Goal: Find specific page/section: Find specific page/section

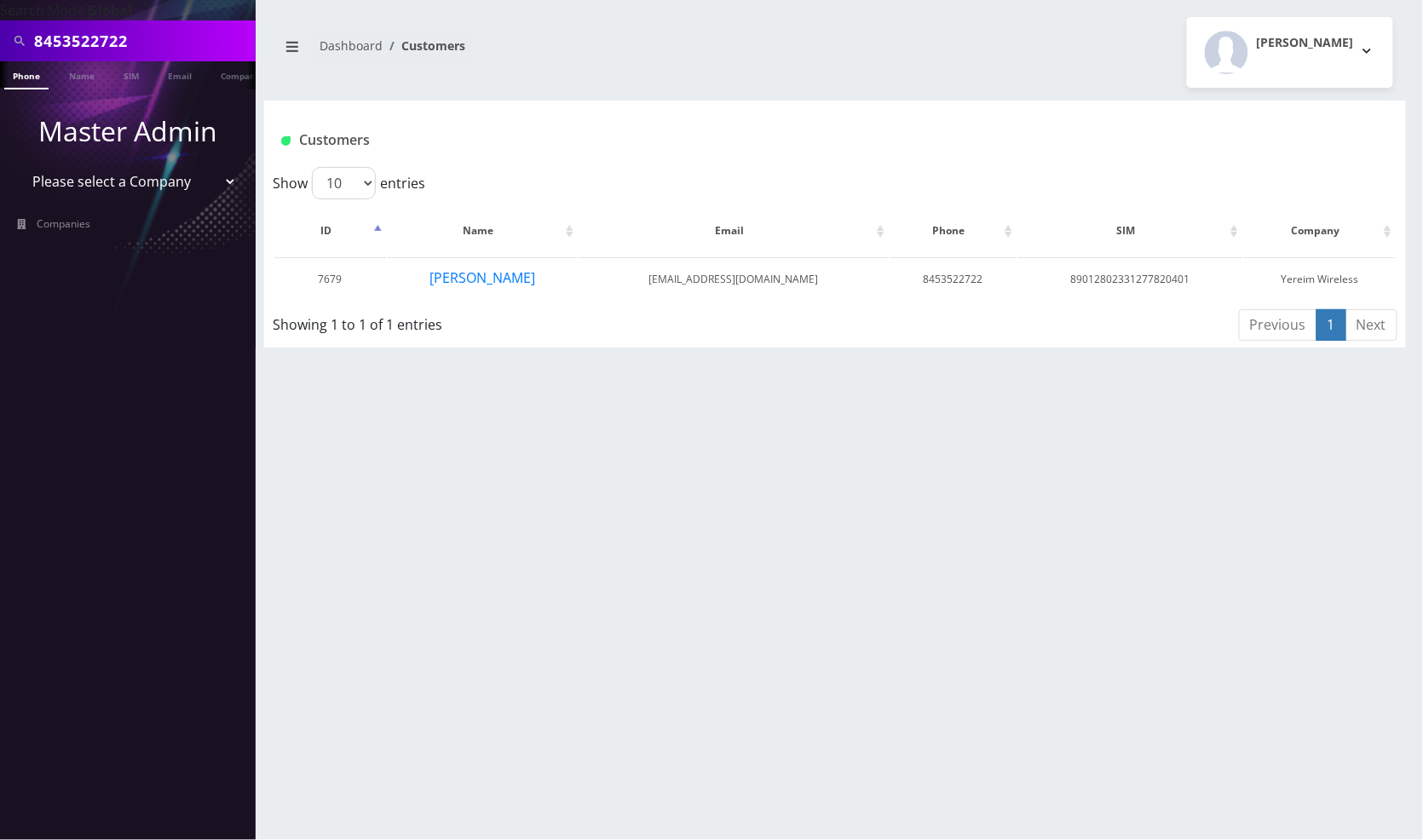
click at [173, 43] on input "8453522722" at bounding box center [142, 40] width 217 height 32
paste input "7168166279"
type input "7168166279"
click at [29, 81] on link "Phone" at bounding box center [26, 75] width 44 height 28
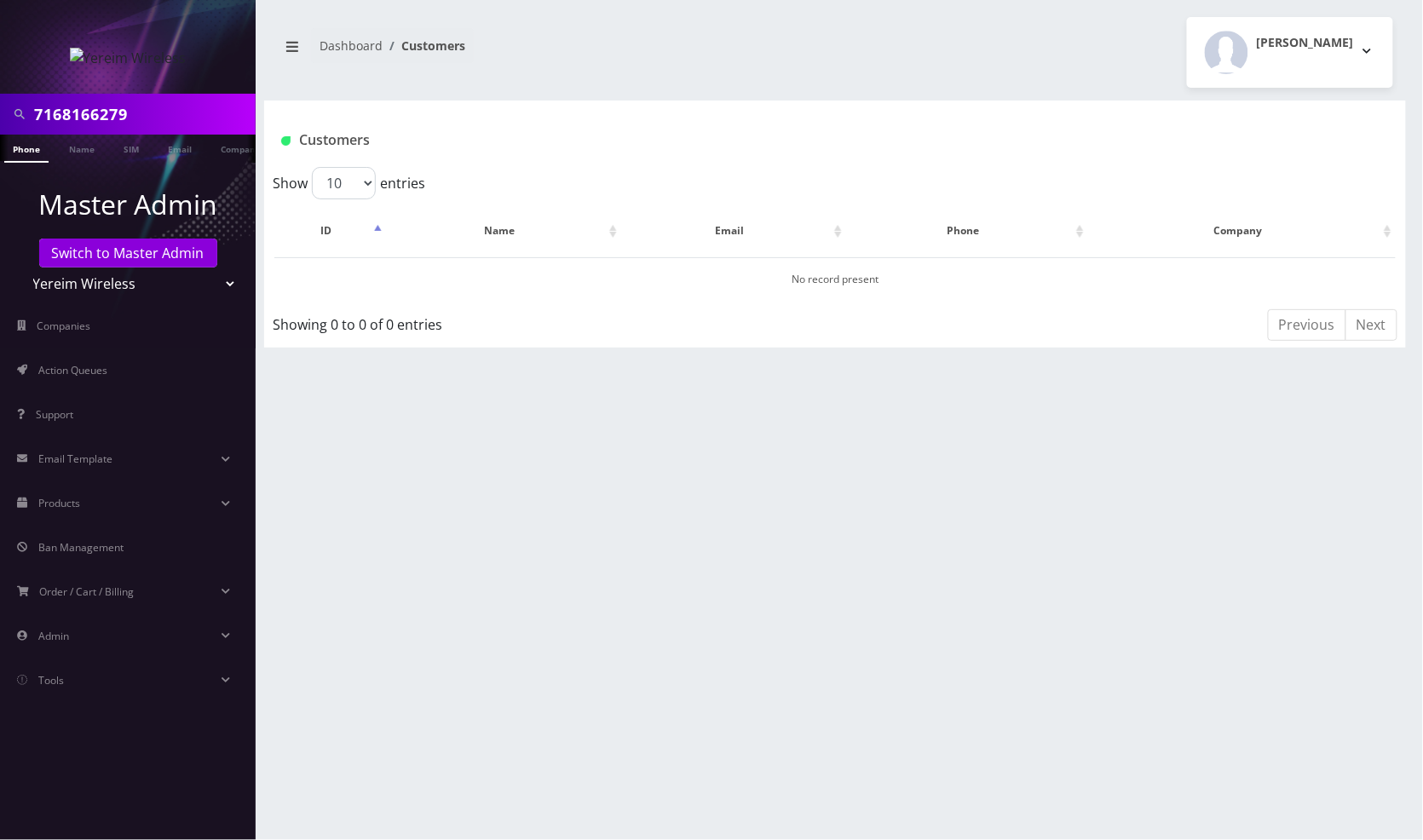
drag, startPoint x: 225, startPoint y: 281, endPoint x: 202, endPoint y: 291, distance: 25.1
click at [225, 282] on select "Teltik Production My Link Mobile VennMobile Unlimited Advanced LTE [PERSON_NAME…" at bounding box center [128, 283] width 217 height 32
select select "1"
click at [20, 267] on select "Teltik Production My Link Mobile VennMobile Unlimited Advanced LTE Rexing Inc D…" at bounding box center [128, 283] width 217 height 32
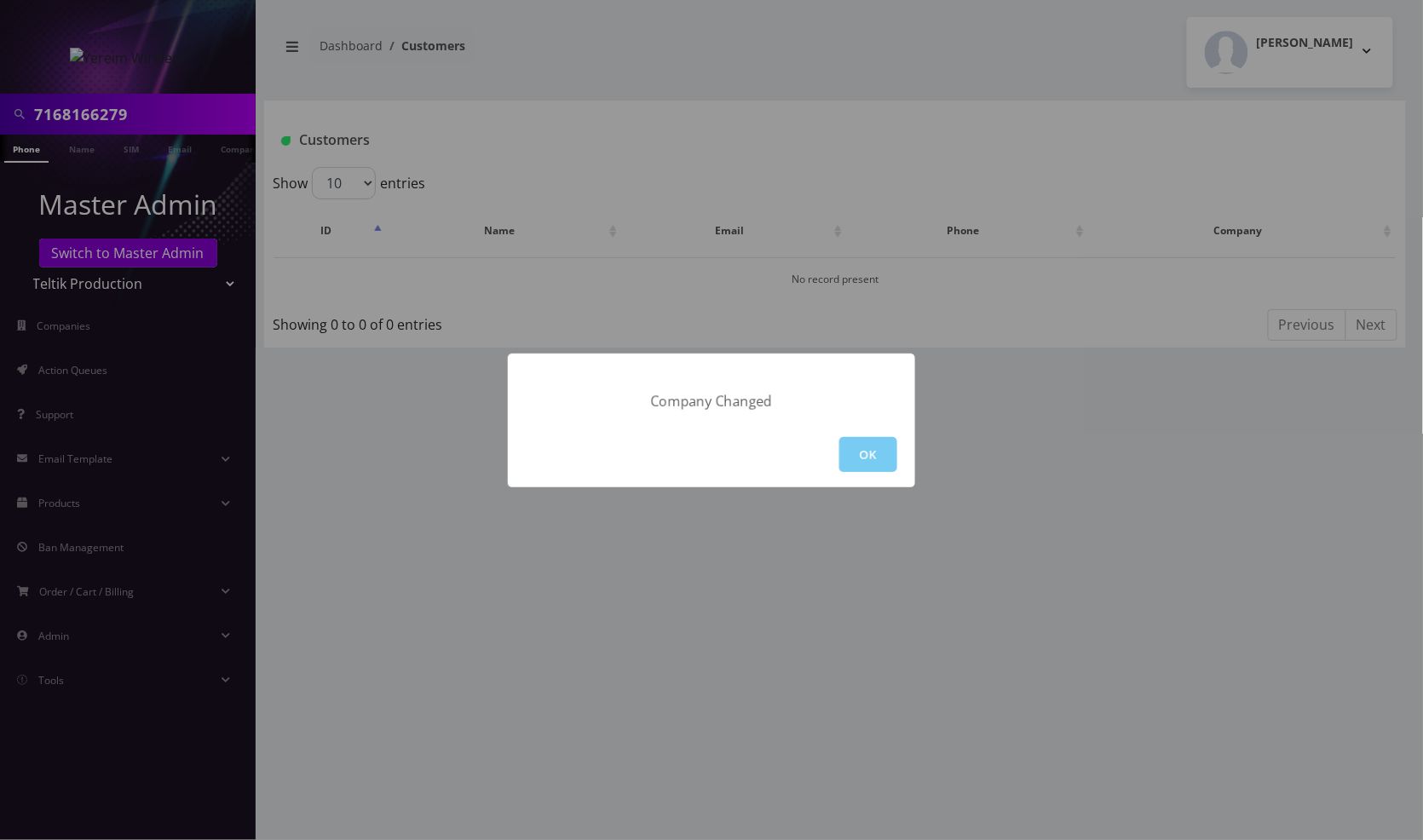
click at [872, 445] on button "OK" at bounding box center [868, 454] width 58 height 35
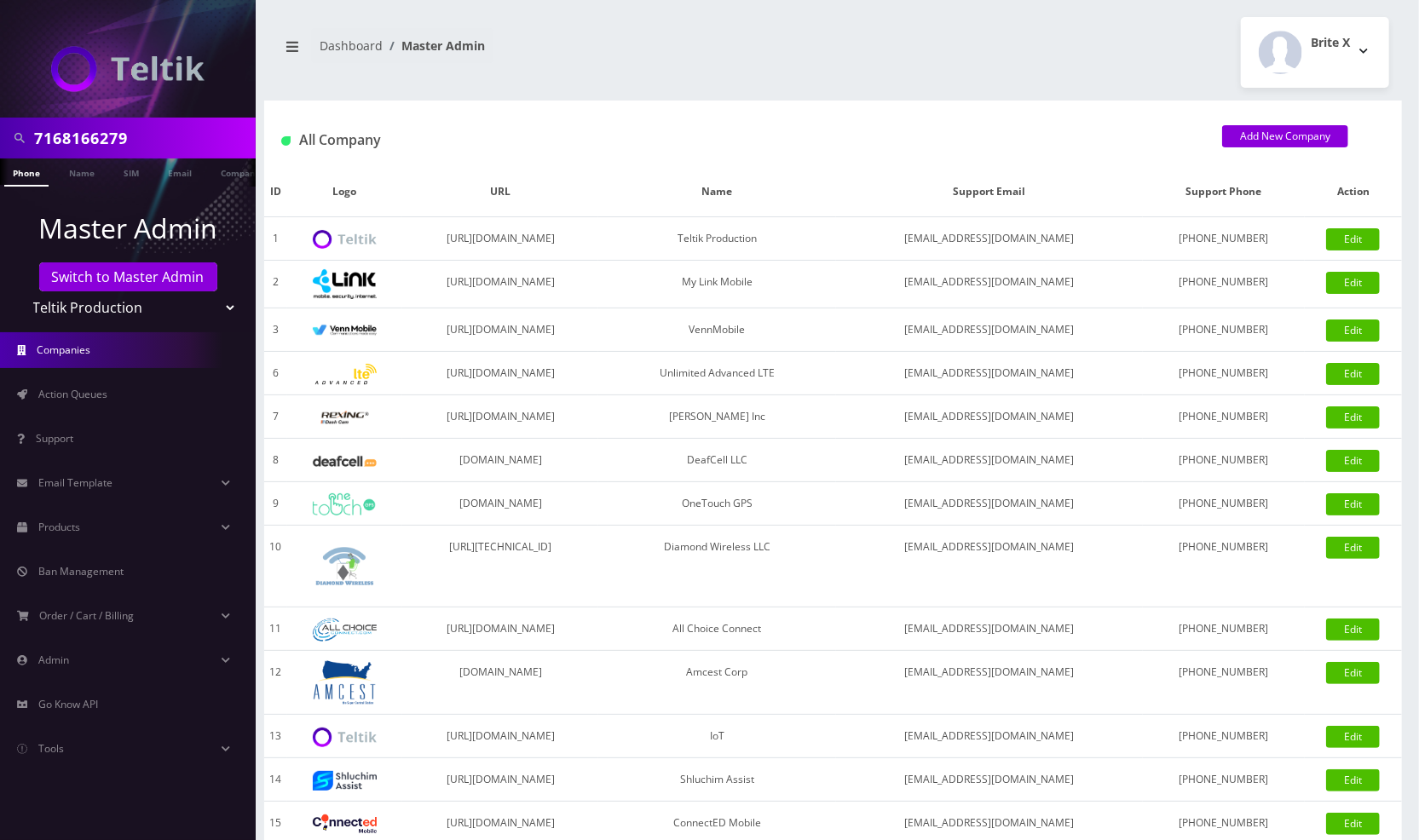
click at [23, 177] on link "Phone" at bounding box center [26, 173] width 44 height 28
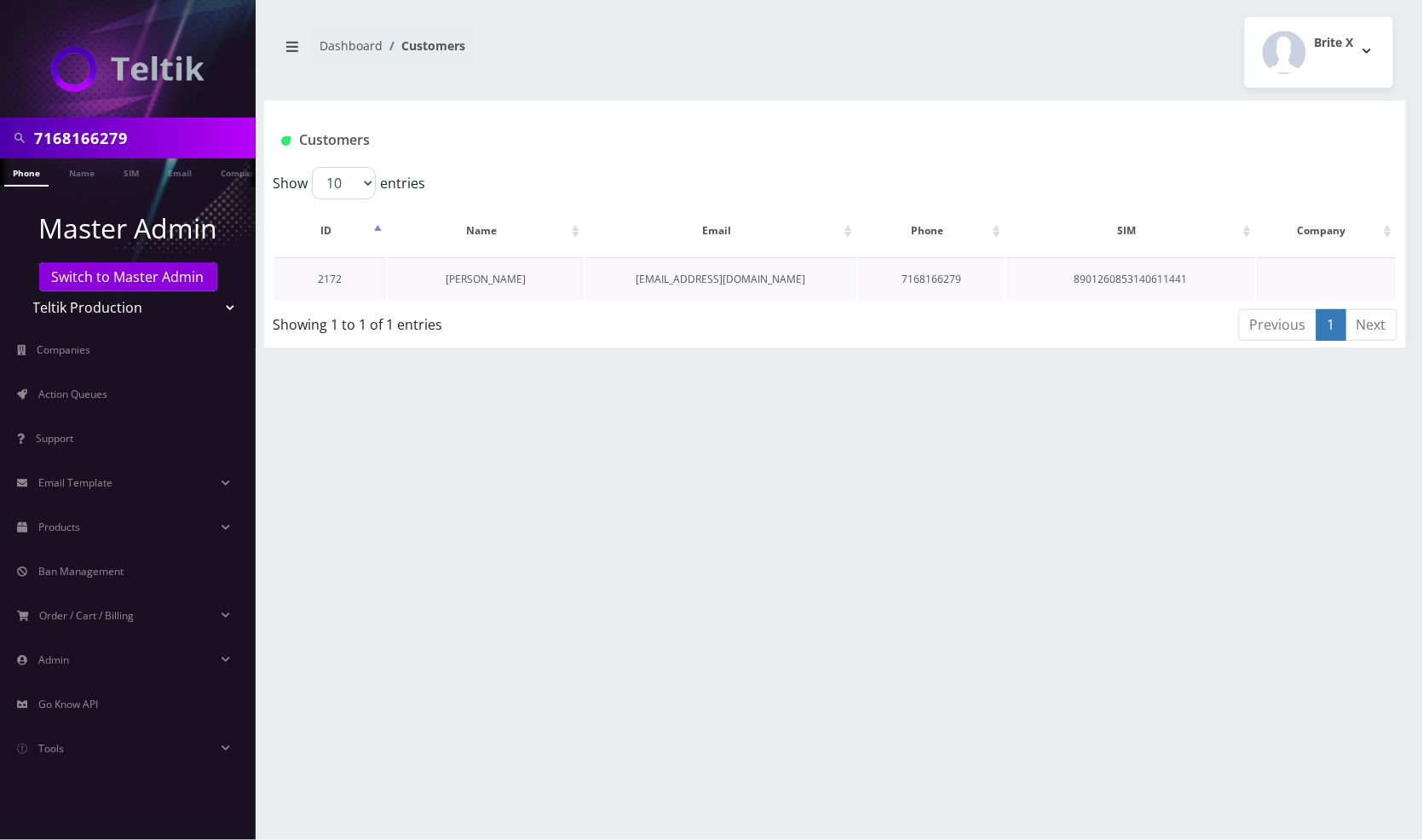
click at [480, 279] on link "Howard Goldman" at bounding box center [486, 278] width 80 height 15
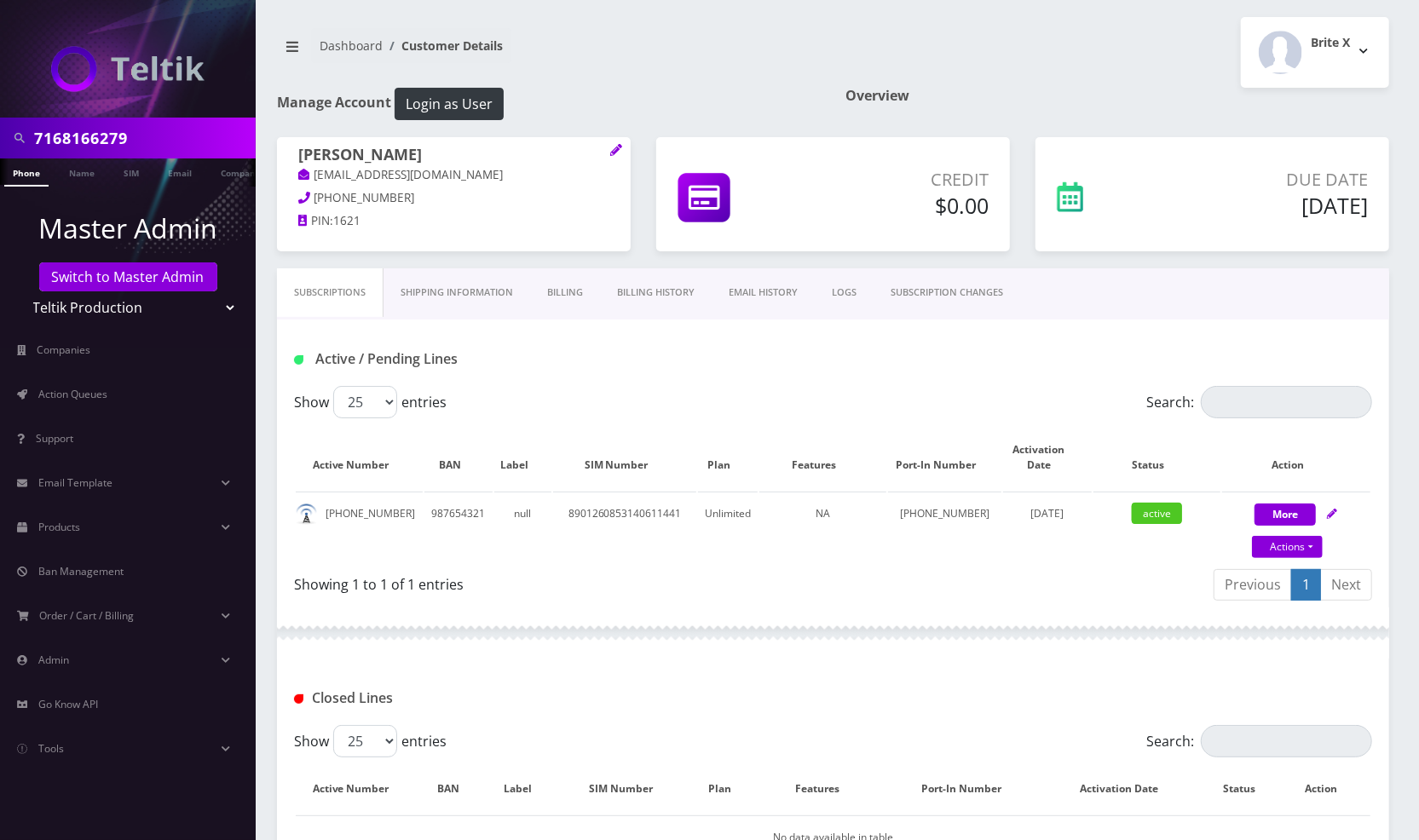
click at [1113, 288] on div "Subscriptions Shipping Information Billing Billing History EMAIL HISTORY LOGS S…" at bounding box center [833, 293] width 1112 height 51
click at [136, 143] on input "7168166279" at bounding box center [142, 137] width 217 height 32
click at [134, 142] on input "7168166279" at bounding box center [142, 137] width 217 height 32
paste input "6672127512"
type input "6672127512"
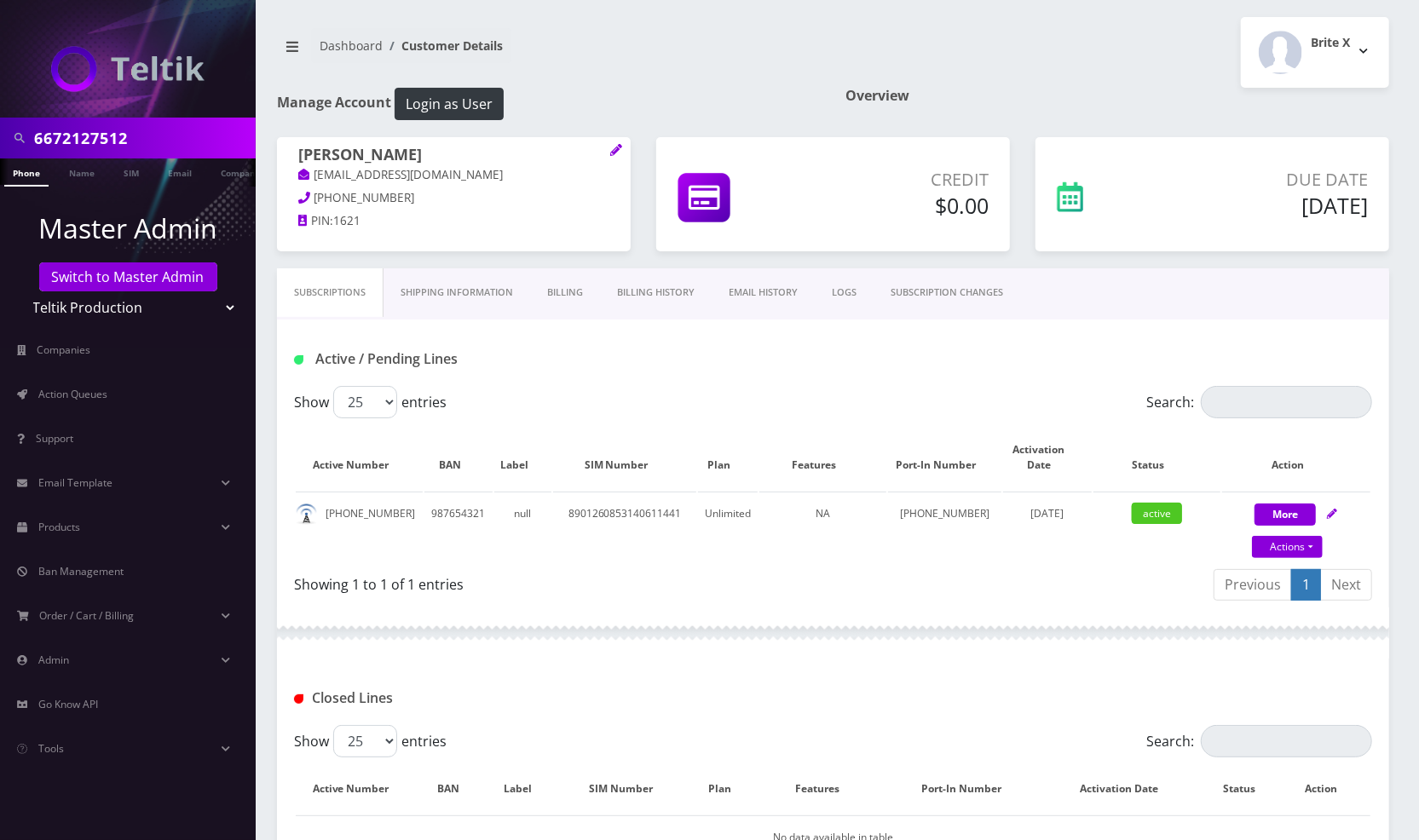
click at [27, 176] on link "Phone" at bounding box center [26, 173] width 44 height 28
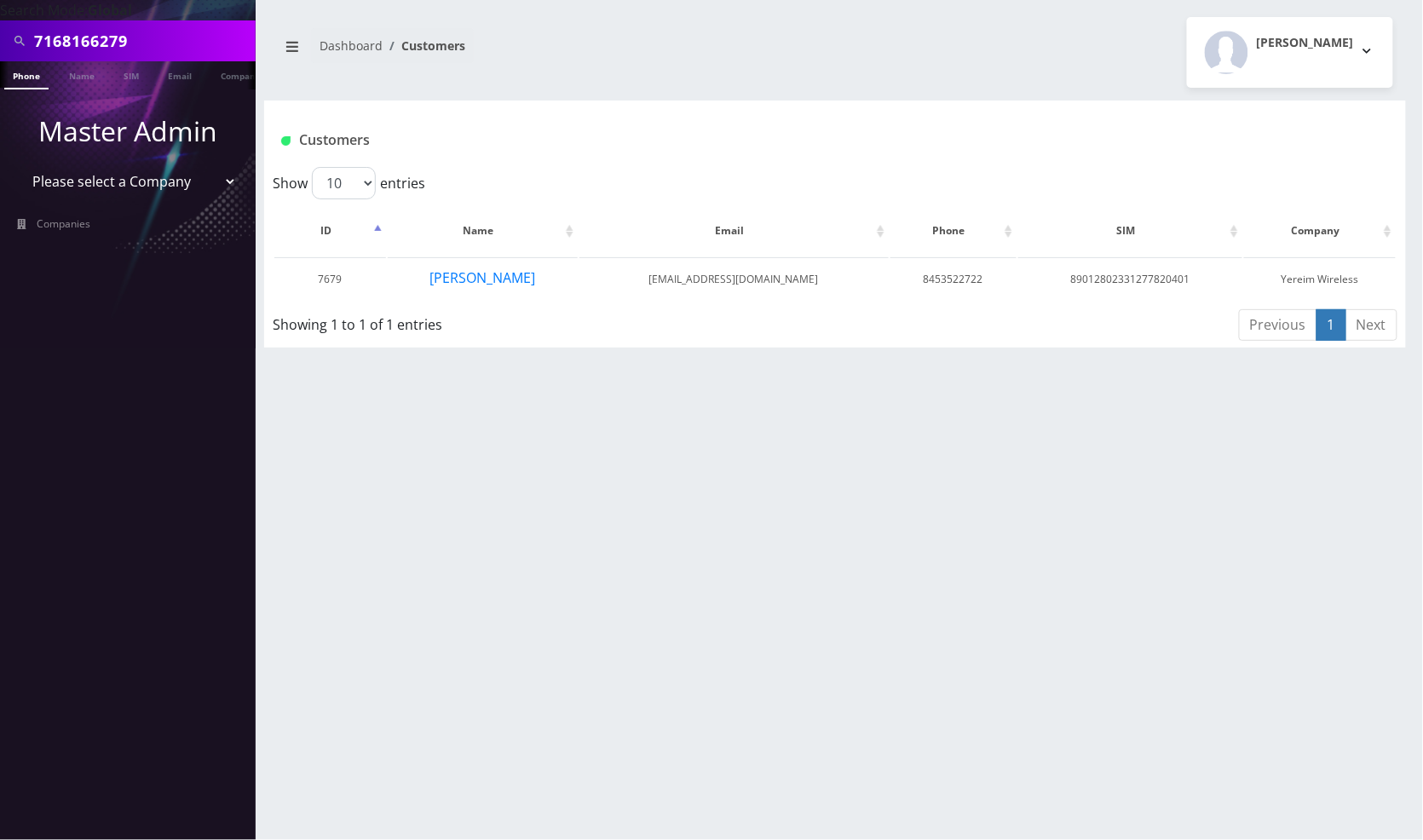
click at [137, 32] on input "7168166279" at bounding box center [142, 40] width 217 height 32
paste input "6672127512"
type input "6672127512"
click at [16, 74] on li at bounding box center [9, 79] width 17 height 42
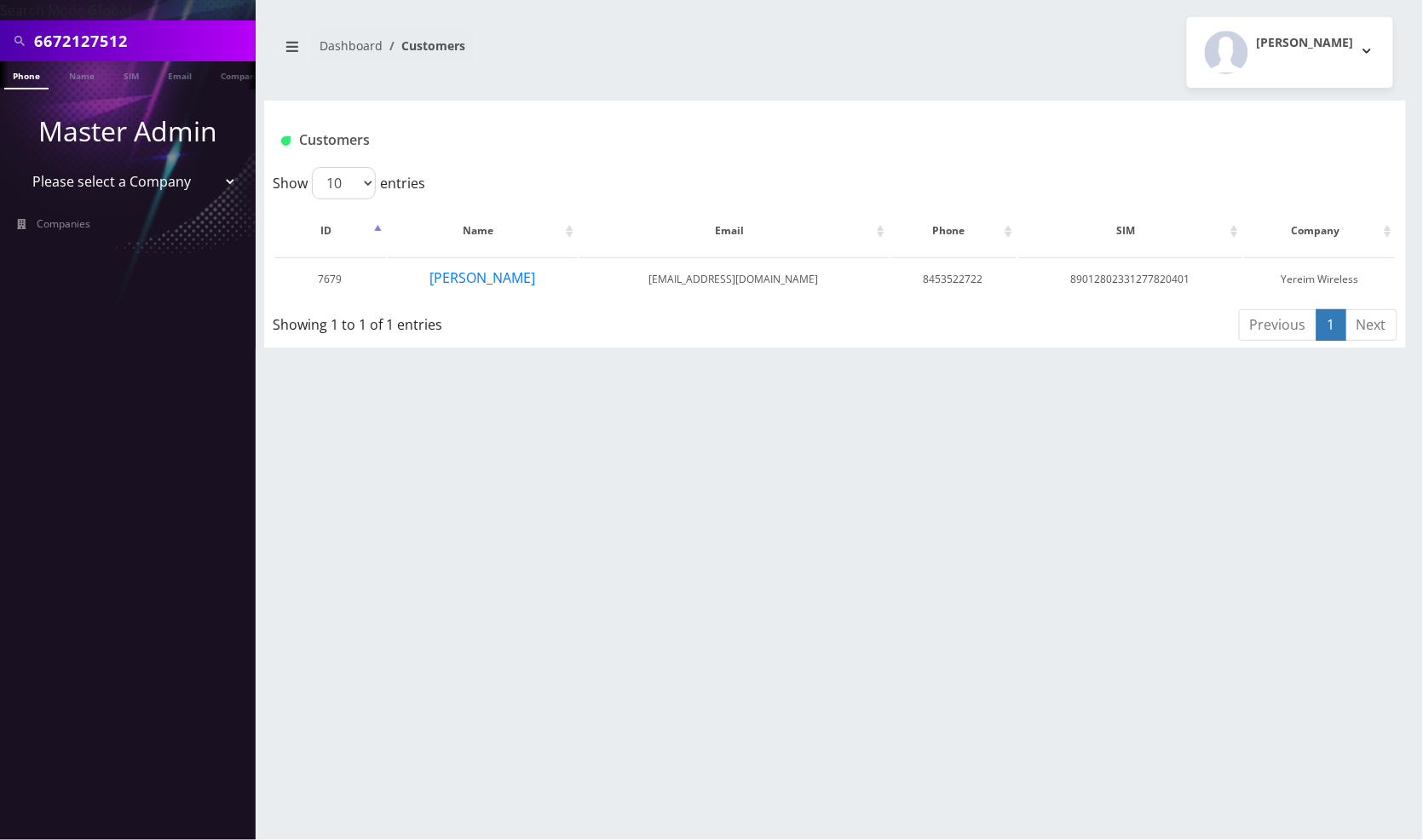
click at [36, 75] on link "Phone" at bounding box center [26, 75] width 44 height 28
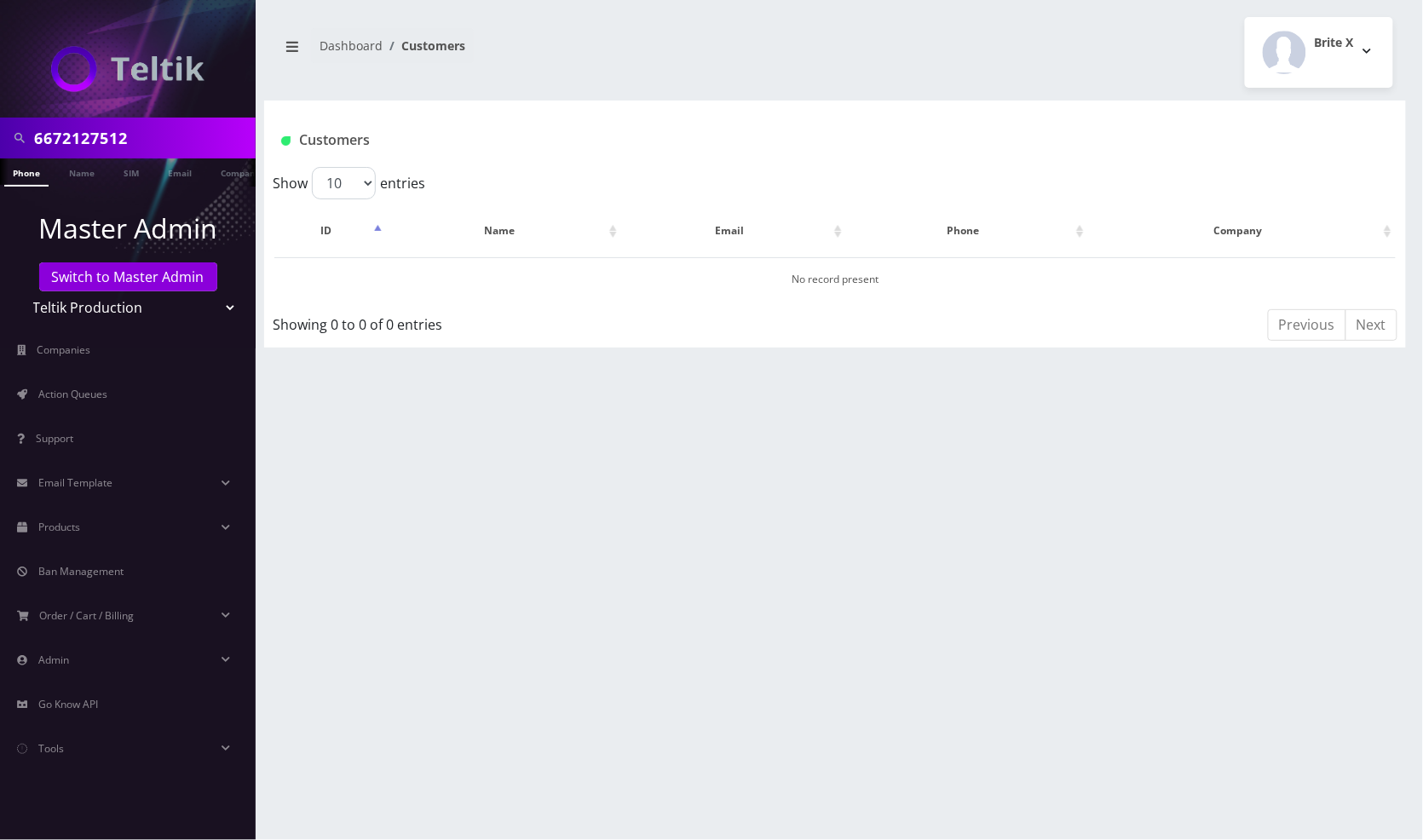
scroll to position [0, 9]
click at [21, 172] on link "Phone" at bounding box center [17, 173] width 44 height 28
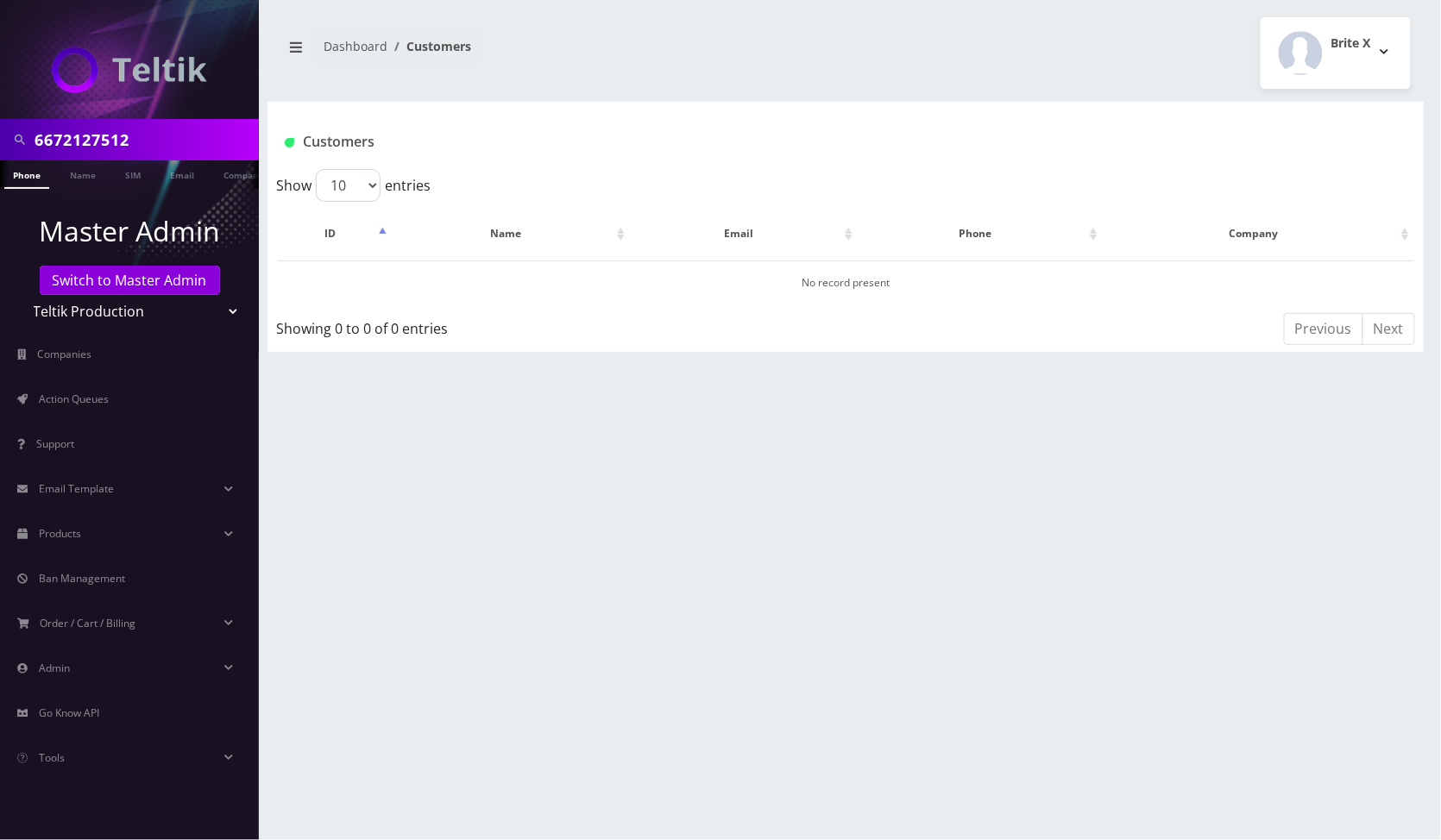
click at [166, 141] on input "6672127512" at bounding box center [144, 139] width 220 height 32
paste input "9175167930"
type input "9175167930"
click at [25, 177] on link "Phone" at bounding box center [26, 175] width 45 height 28
